Goal: Task Accomplishment & Management: Use online tool/utility

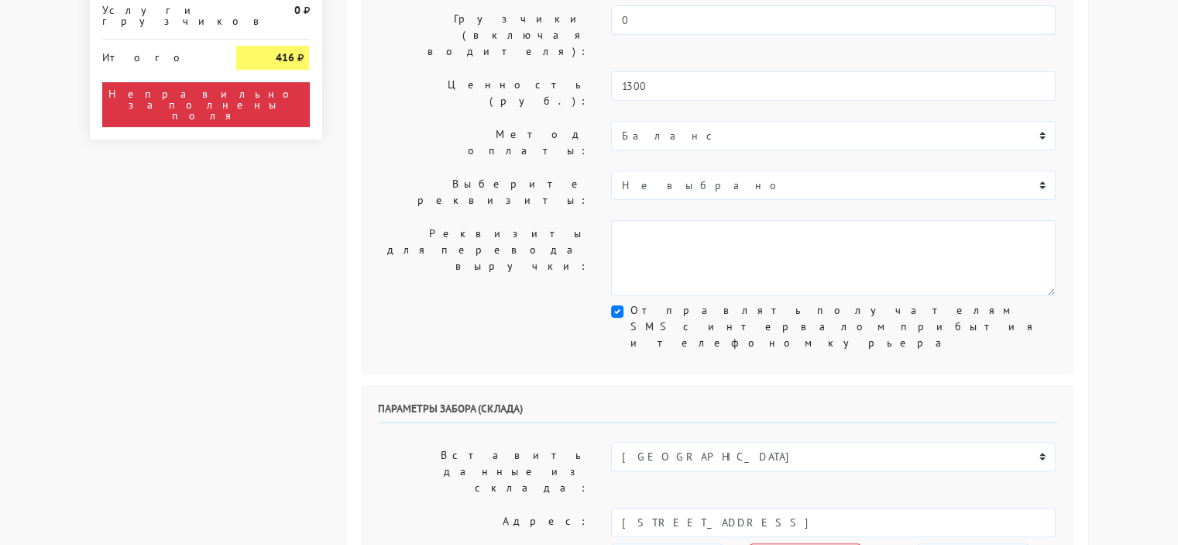
scroll to position [310, 0]
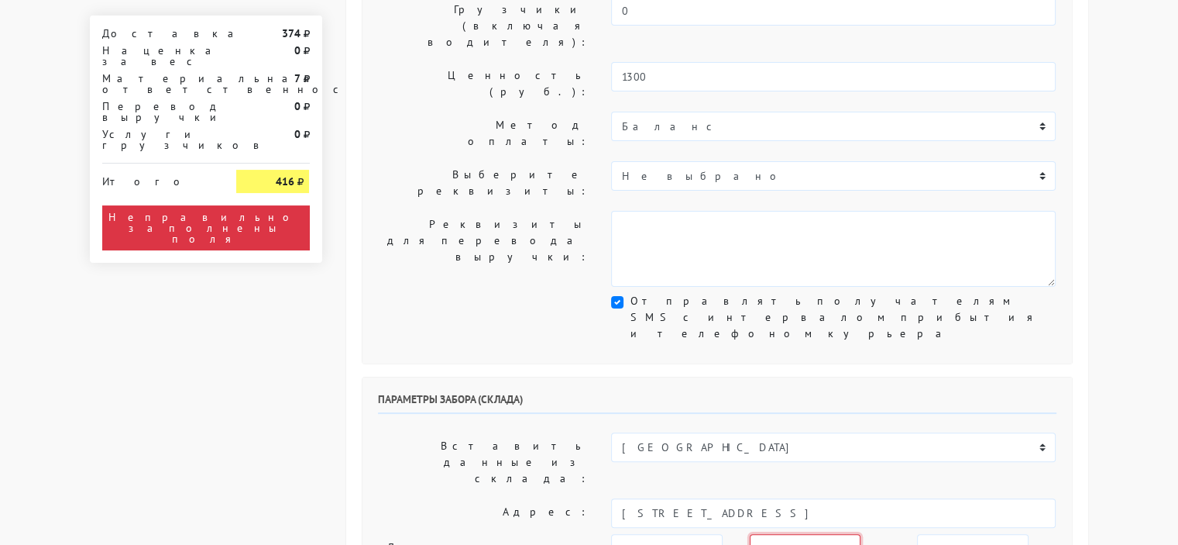
click at [796, 534] on select "00:00 00:30 01:00 01:30 02:00 02:30 03:00 03:30 04:00 04:30 05:00 05:30 06:00 0…" at bounding box center [805, 548] width 111 height 29
select select "11:30"
click at [750, 534] on select "00:00 00:30 01:00 01:30 02:00 02:30 03:00 03:30 04:00 04:30 05:00 05:30 06:00 0…" at bounding box center [805, 548] width 111 height 29
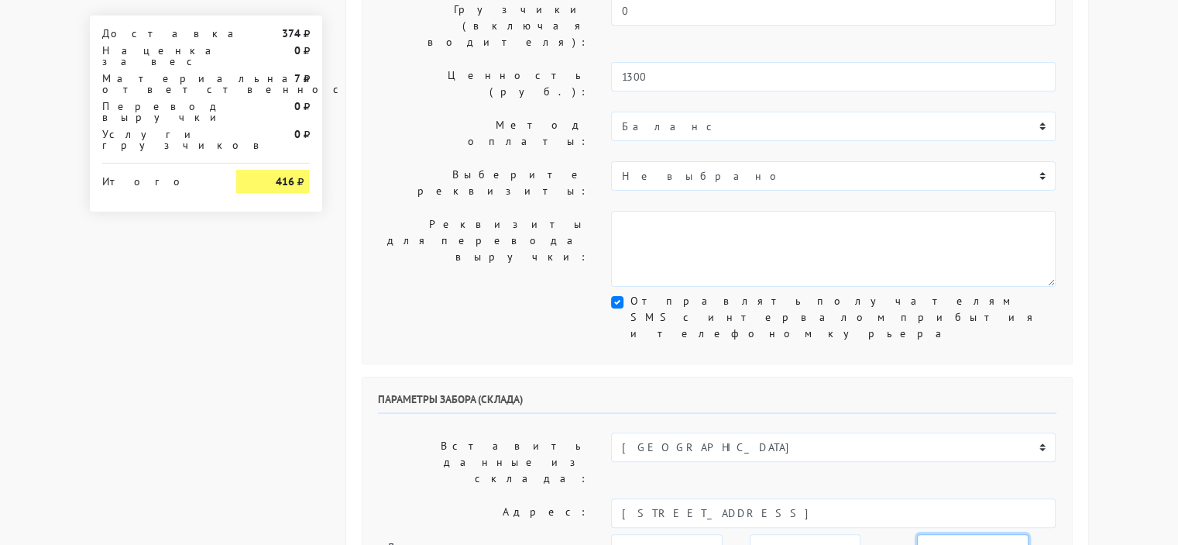
click at [917, 534] on select "00:00 00:30 01:00 01:30 02:00 02:30 03:00 03:30 04:00 04:30 05:00 05:30 06:00 0…" at bounding box center [972, 548] width 111 height 29
select select "15:00"
click at [917, 534] on select "00:00 00:30 01:00 01:30 02:00 02:30 03:00 03:30 04:00 04:30 05:00 05:30 06:00 0…" at bounding box center [972, 548] width 111 height 29
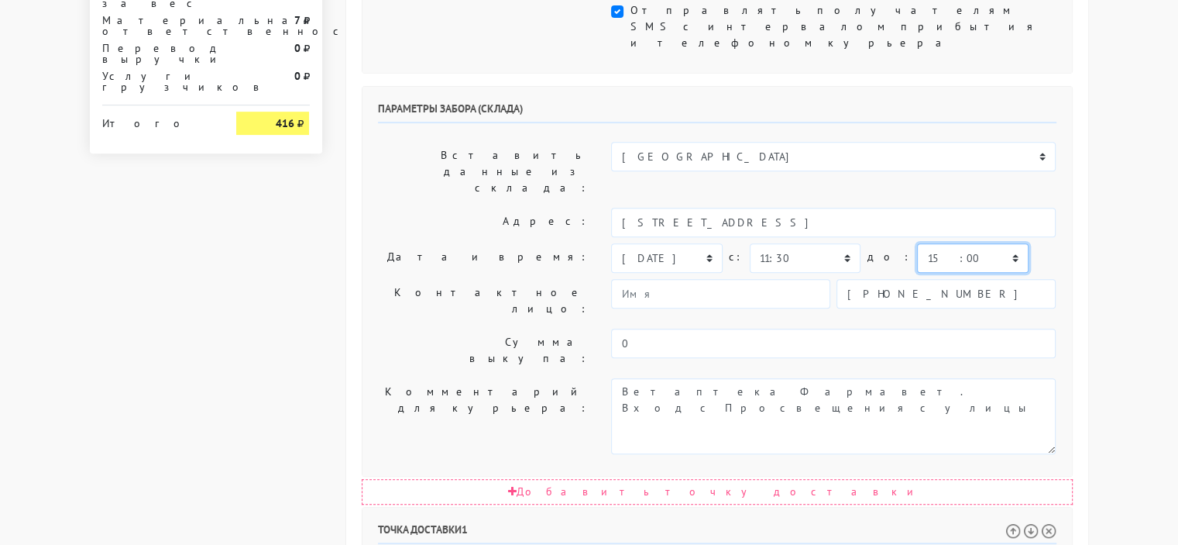
scroll to position [697, 0]
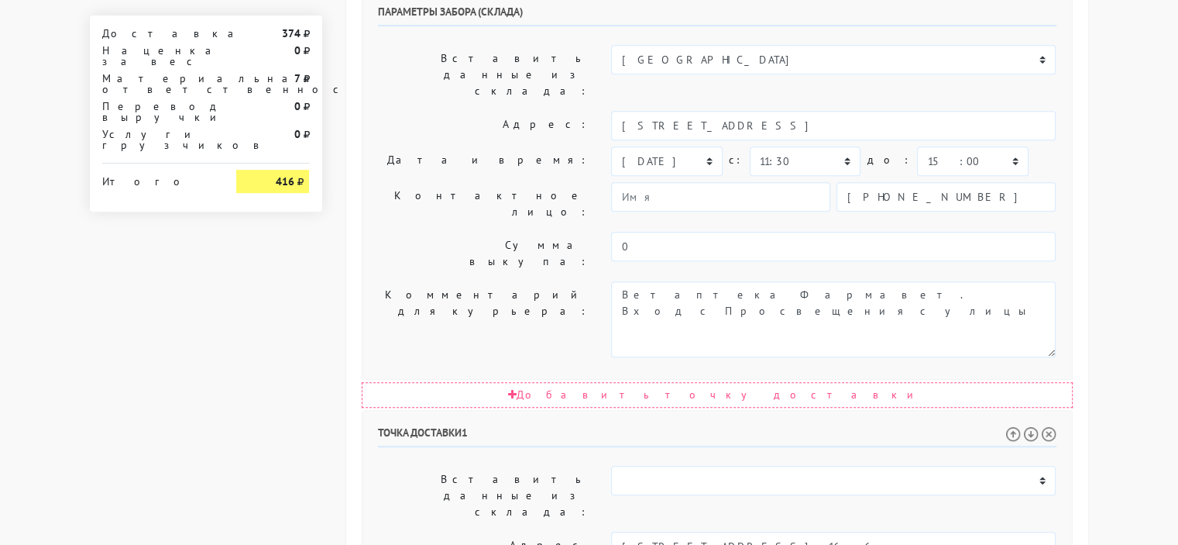
select select "14:00"
select select "18:00"
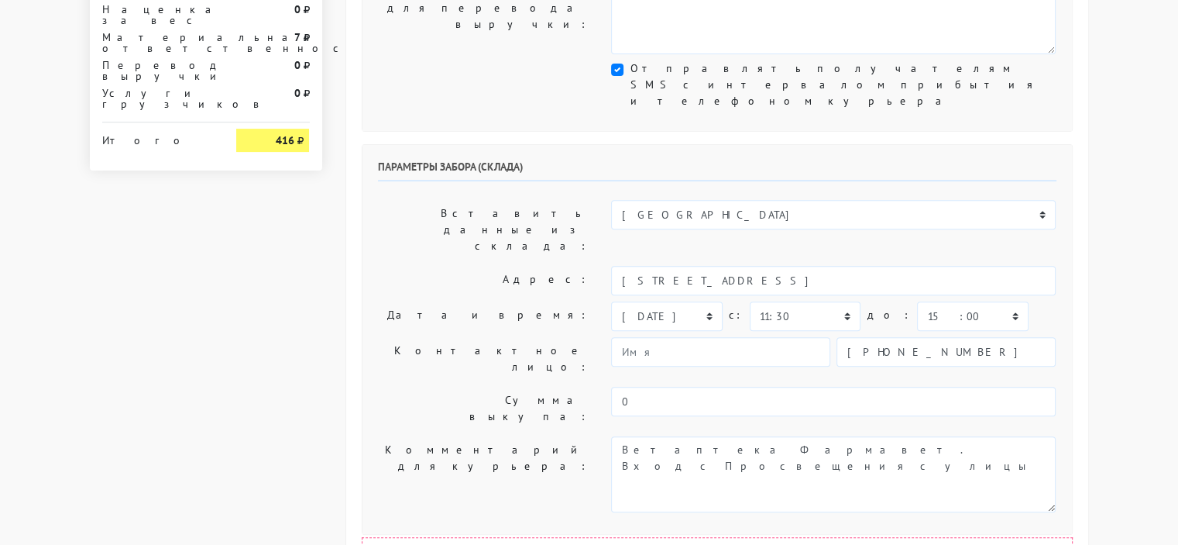
scroll to position [880, 0]
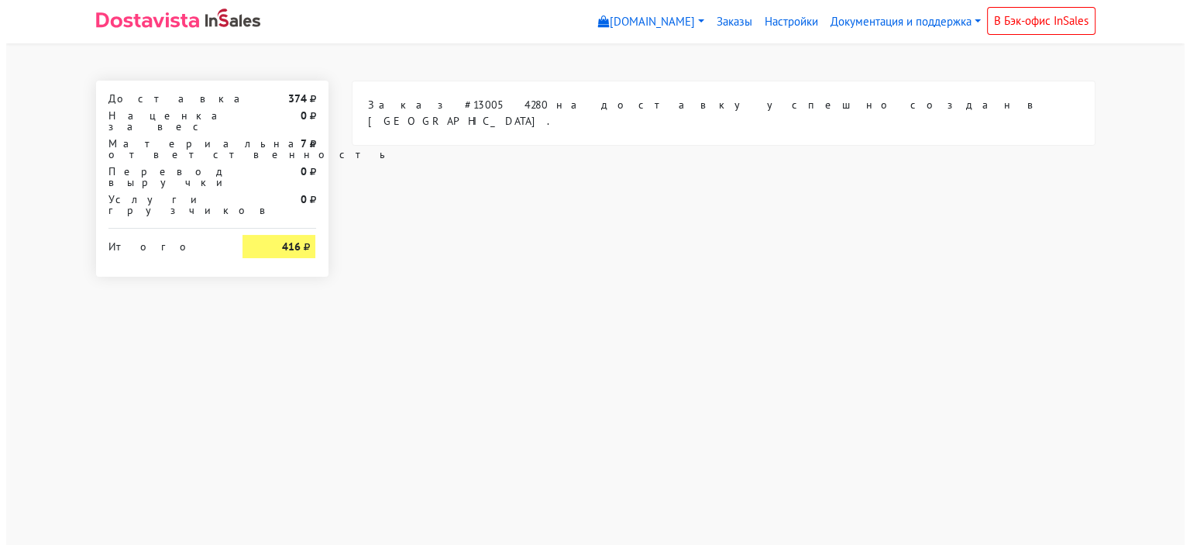
scroll to position [0, 0]
click at [727, 24] on link "Заказы" at bounding box center [734, 22] width 48 height 30
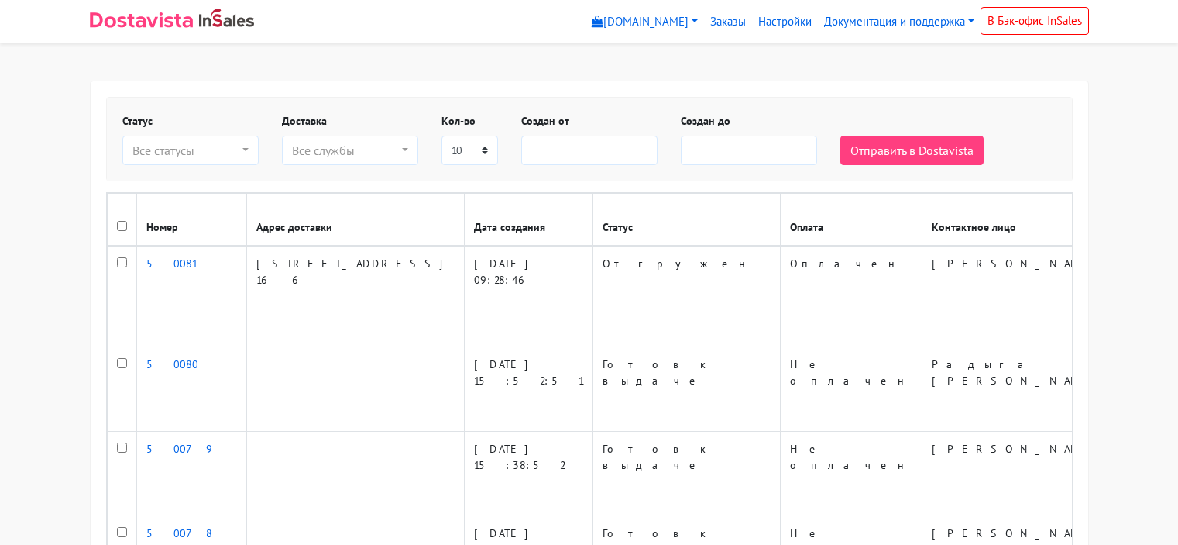
select select
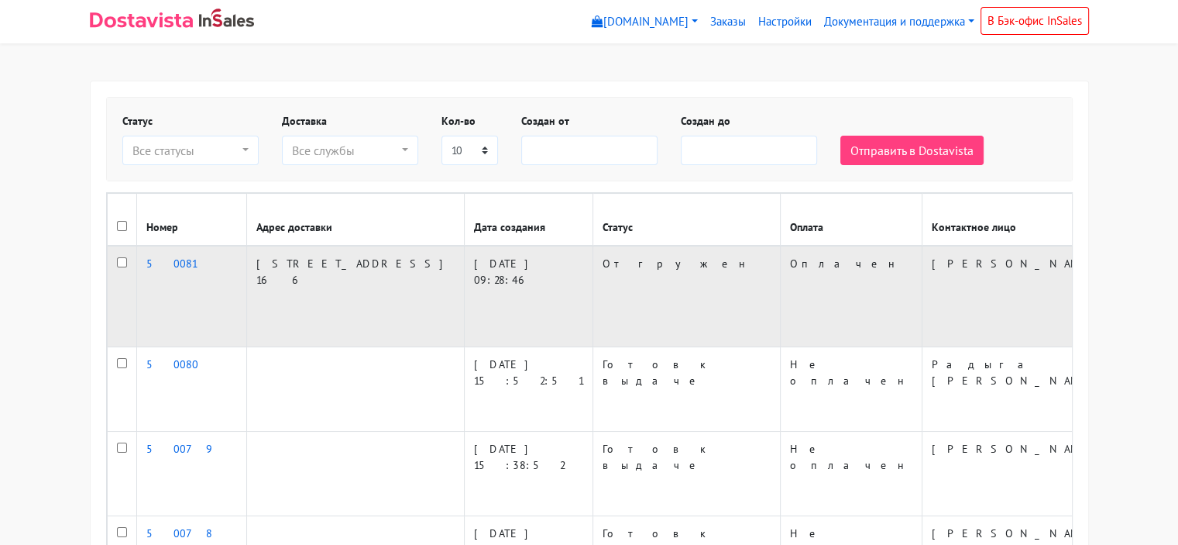
click at [263, 289] on td "[STREET_ADDRESS] 166" at bounding box center [355, 296] width 218 height 101
